Goal: Task Accomplishment & Management: Manage account settings

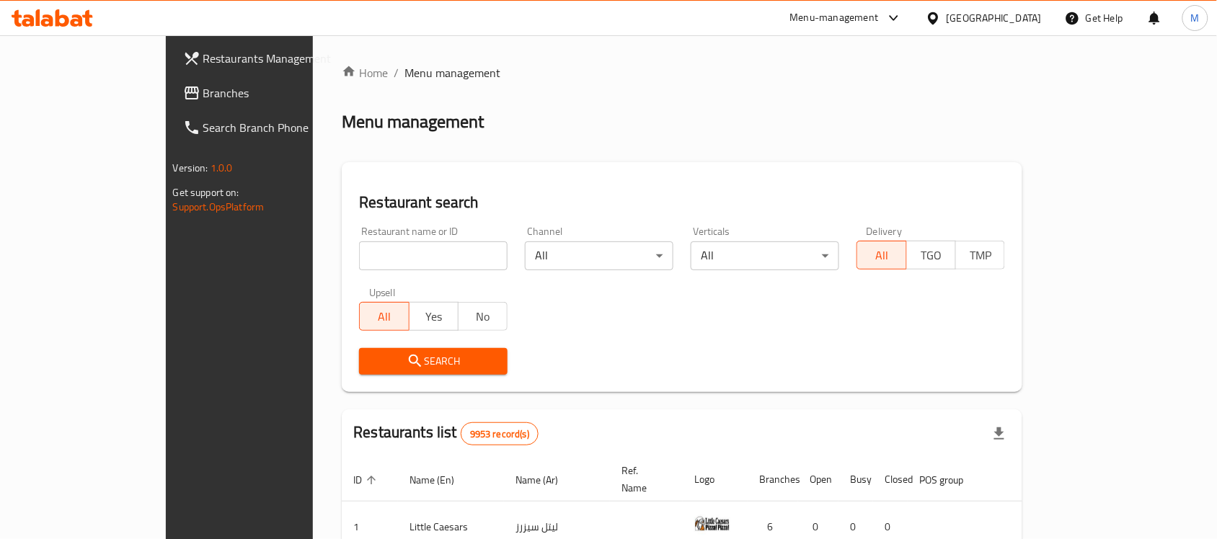
click at [1019, 9] on div "[GEOGRAPHIC_DATA]" at bounding box center [983, 18] width 139 height 35
click at [1013, 18] on div "[GEOGRAPHIC_DATA]" at bounding box center [994, 18] width 95 height 16
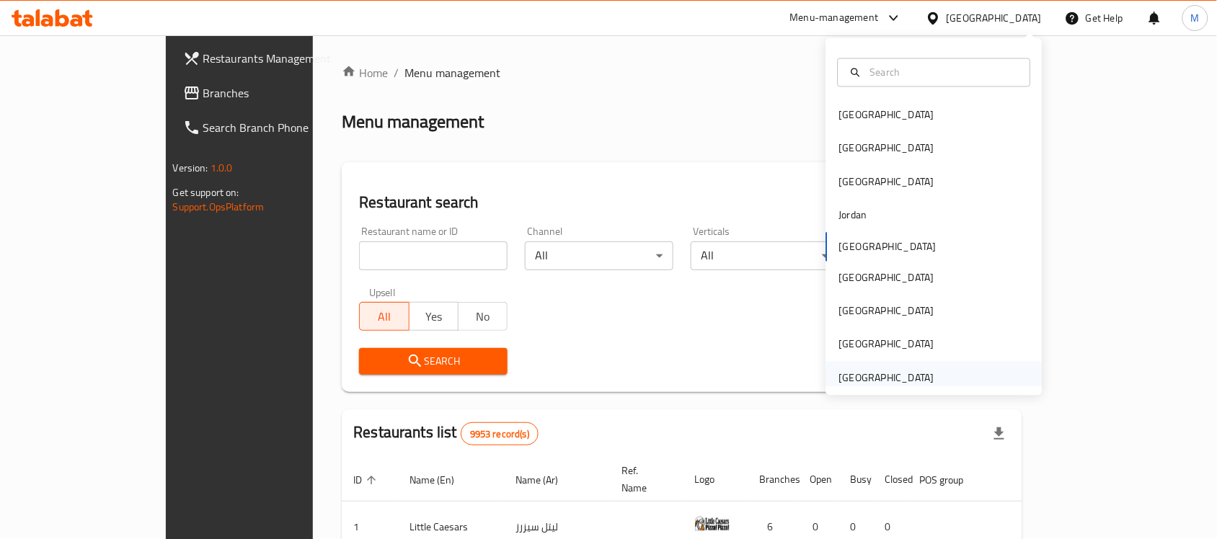
click at [867, 376] on div "[GEOGRAPHIC_DATA]" at bounding box center [886, 378] width 95 height 16
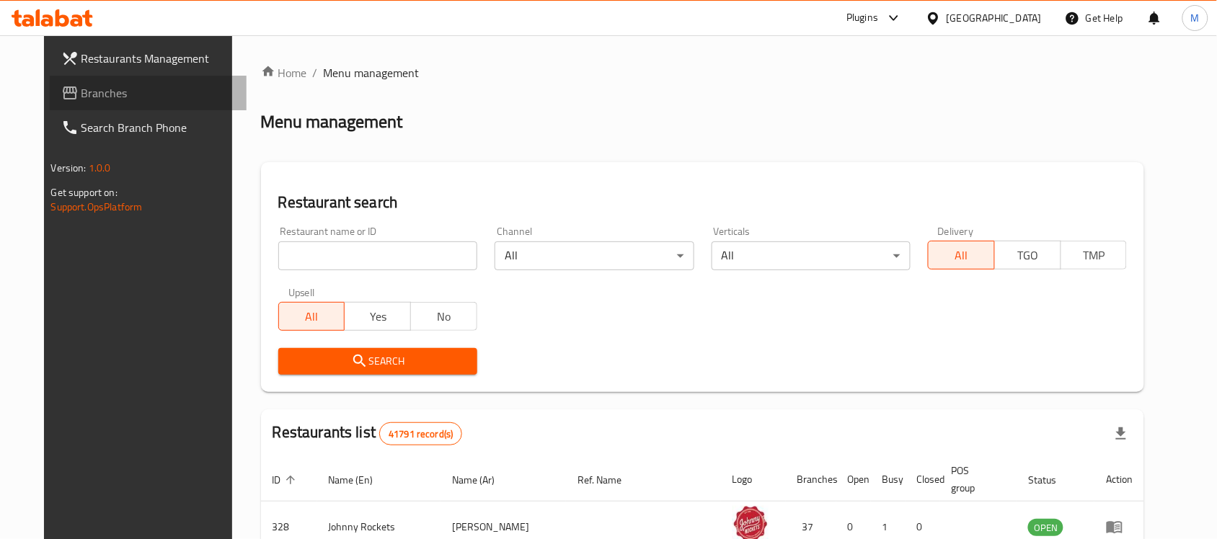
click at [92, 96] on span "Branches" at bounding box center [158, 92] width 154 height 17
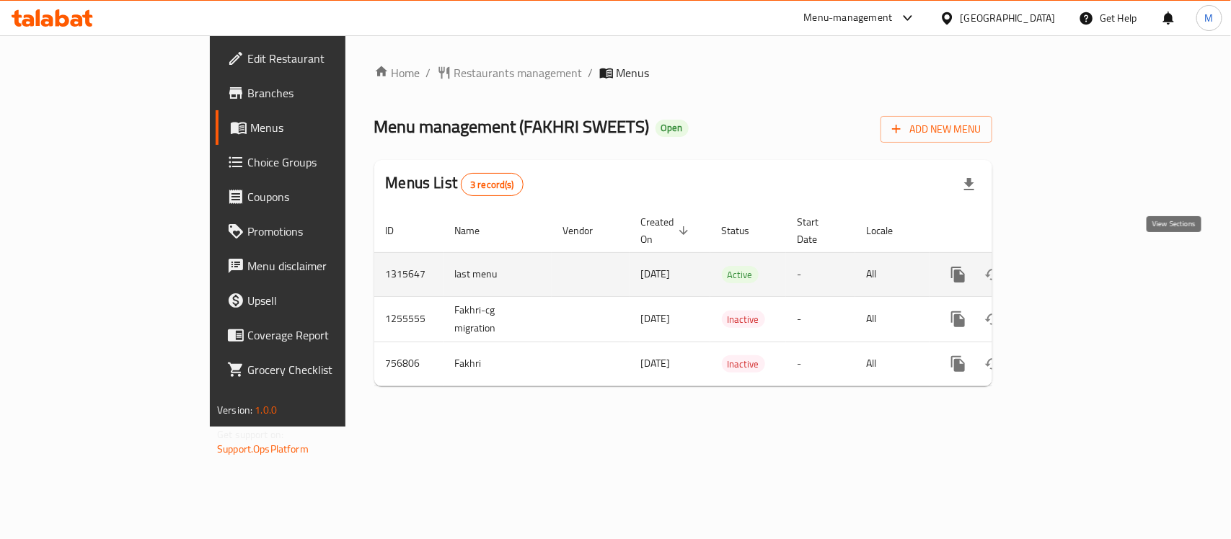
click at [1071, 266] on icon "enhanced table" at bounding box center [1062, 274] width 17 height 17
